Goal: Transaction & Acquisition: Purchase product/service

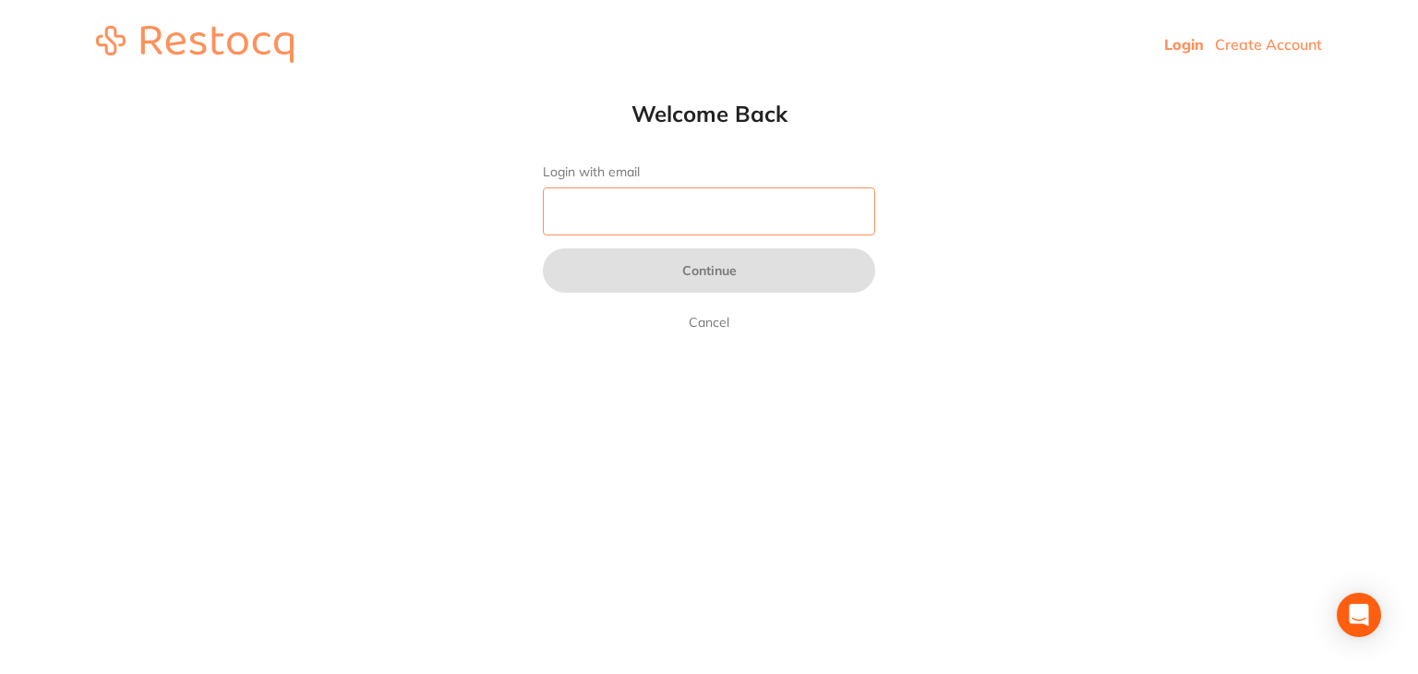
click at [602, 218] on input "Login with email" at bounding box center [709, 211] width 332 height 48
type input "[EMAIL_ADDRESS][DOMAIN_NAME]"
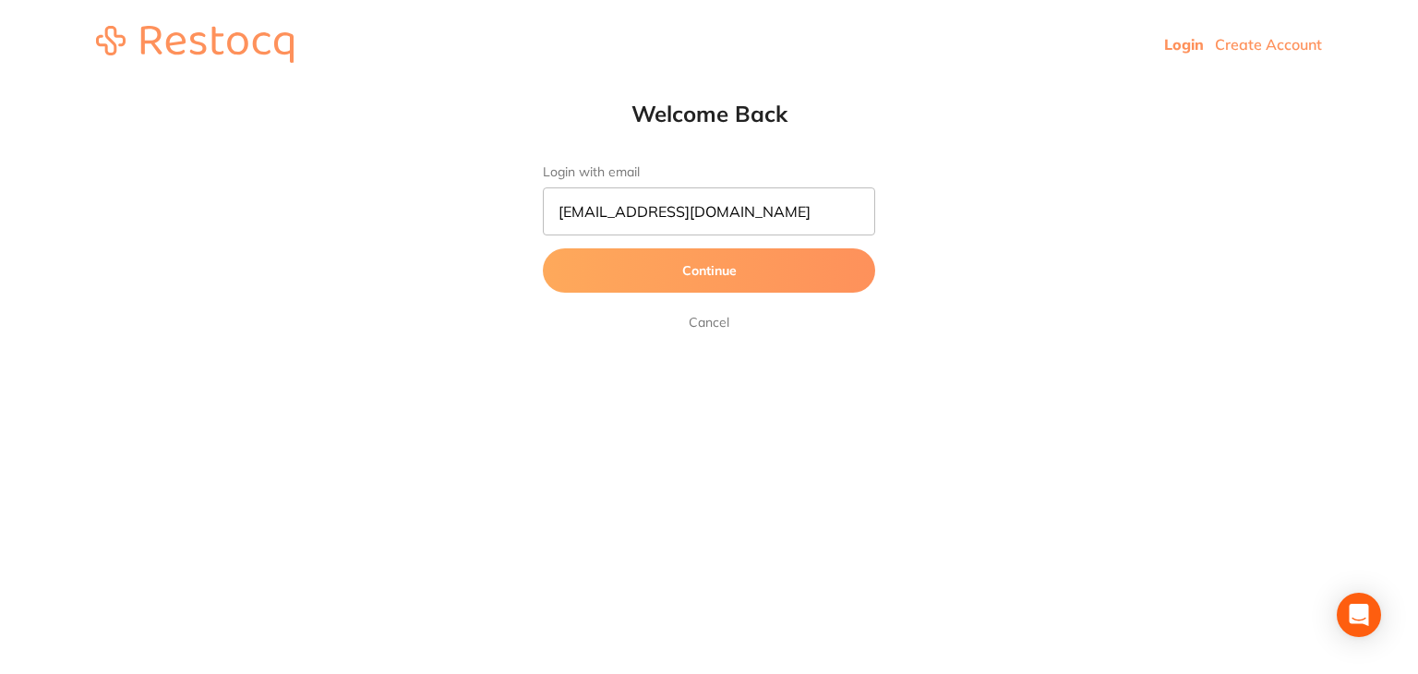
click at [674, 278] on button "Continue" at bounding box center [709, 270] width 332 height 44
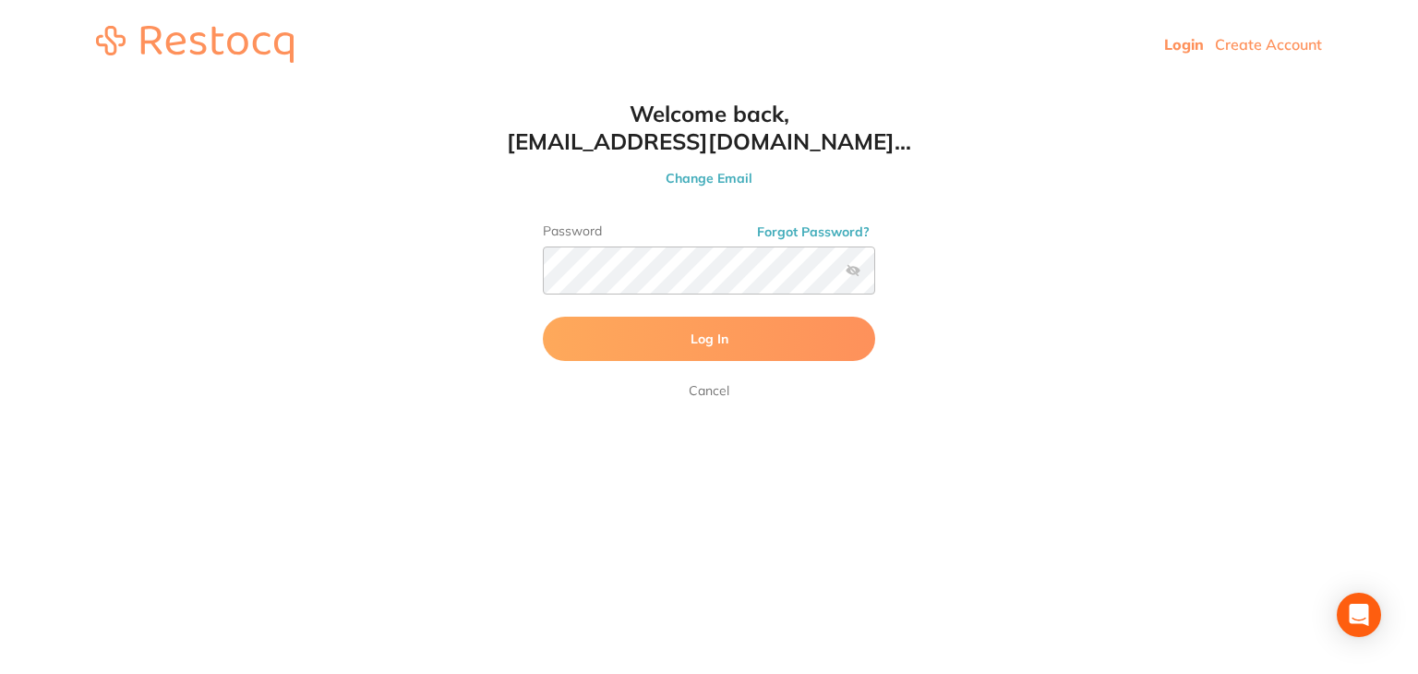
click at [696, 341] on span "Log In" at bounding box center [710, 339] width 38 height 17
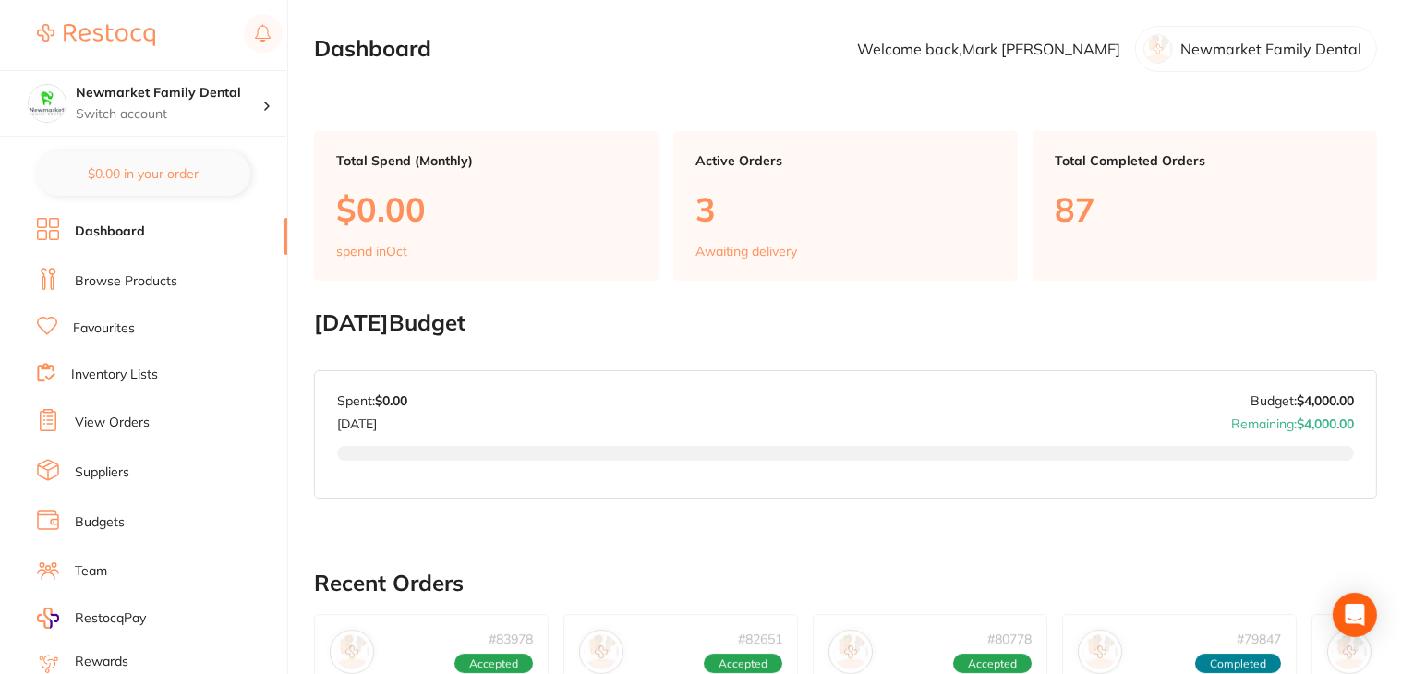
click at [100, 287] on link "Browse Products" at bounding box center [126, 281] width 103 height 18
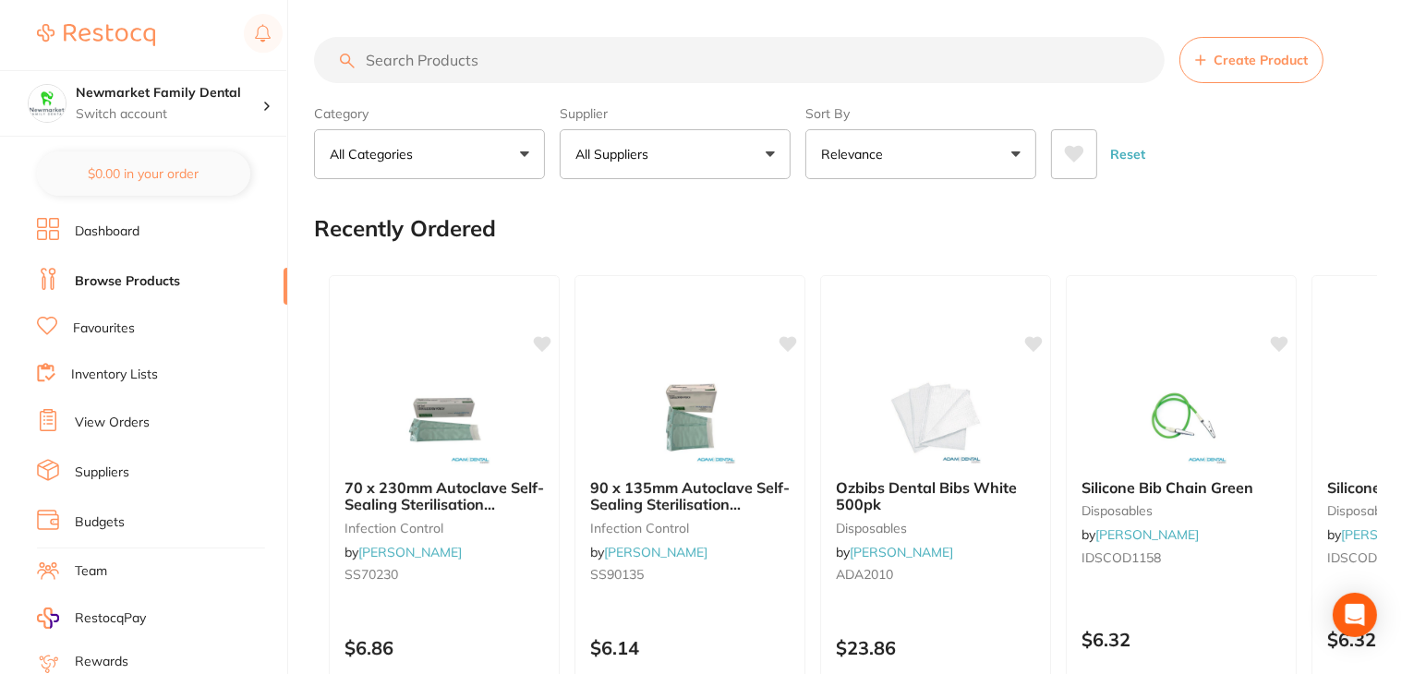
click at [502, 66] on input "search" at bounding box center [739, 60] width 851 height 46
paste input "EXACLEAR"
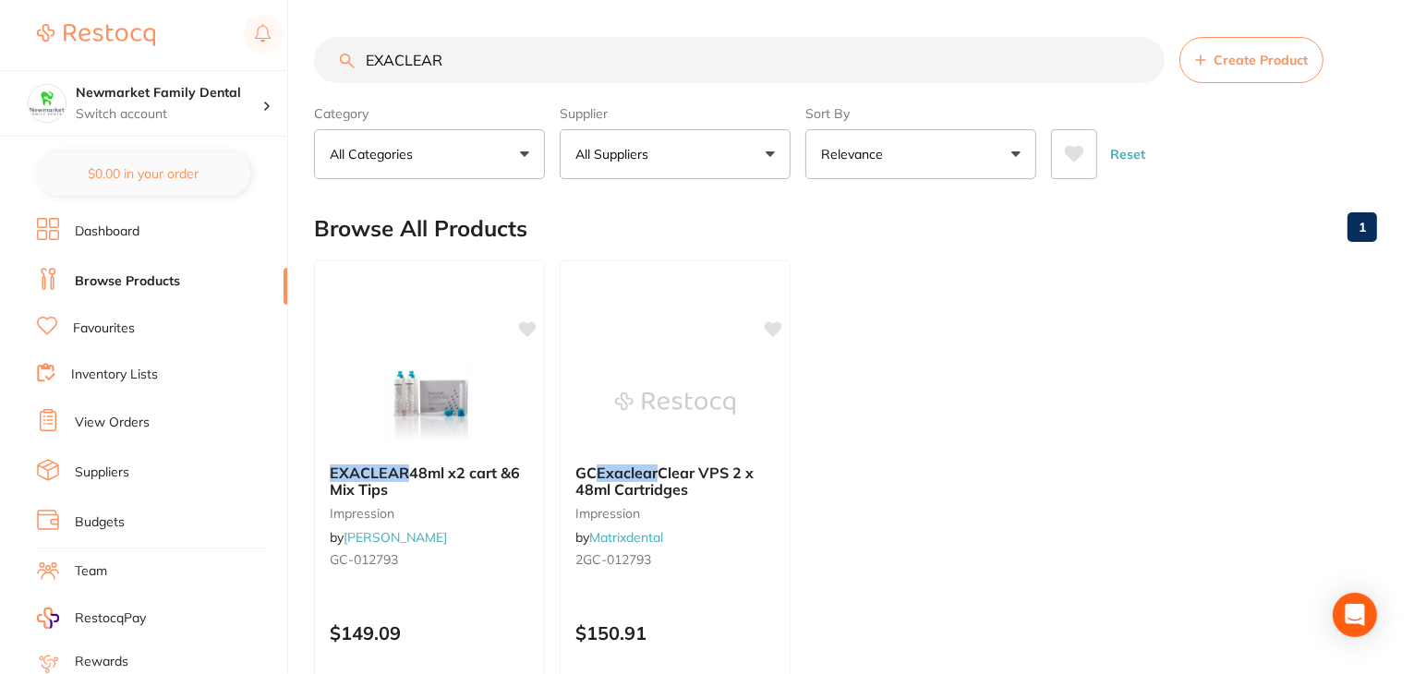
type input "EXACLEAR"
